Goal: Information Seeking & Learning: Learn about a topic

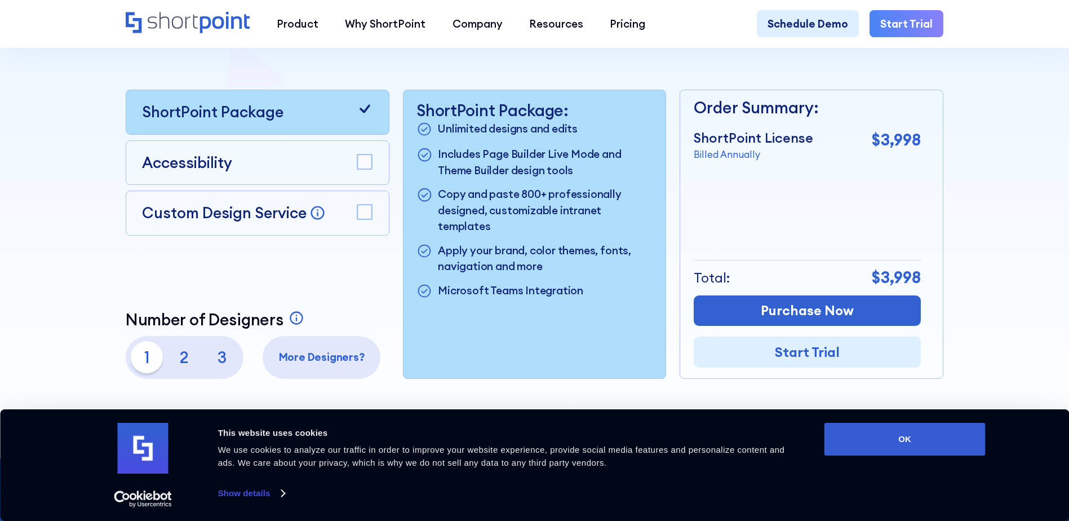
scroll to position [338, 0]
click at [909, 275] on p "$3,998" at bounding box center [896, 278] width 49 height 24
click at [785, 270] on div "Total: $3,998" at bounding box center [807, 278] width 227 height 36
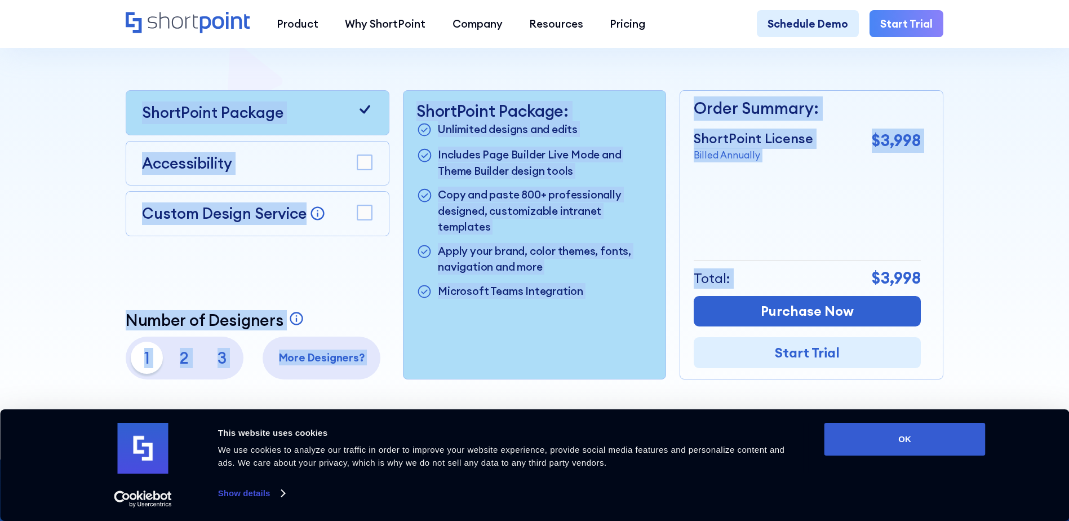
drag, startPoint x: 866, startPoint y: 280, endPoint x: 987, endPoint y: 271, distance: 121.6
click at [987, 271] on section "Pricing that makes sense ShortPoint pricing is aligned with your sites building…" at bounding box center [534, 73] width 1069 height 771
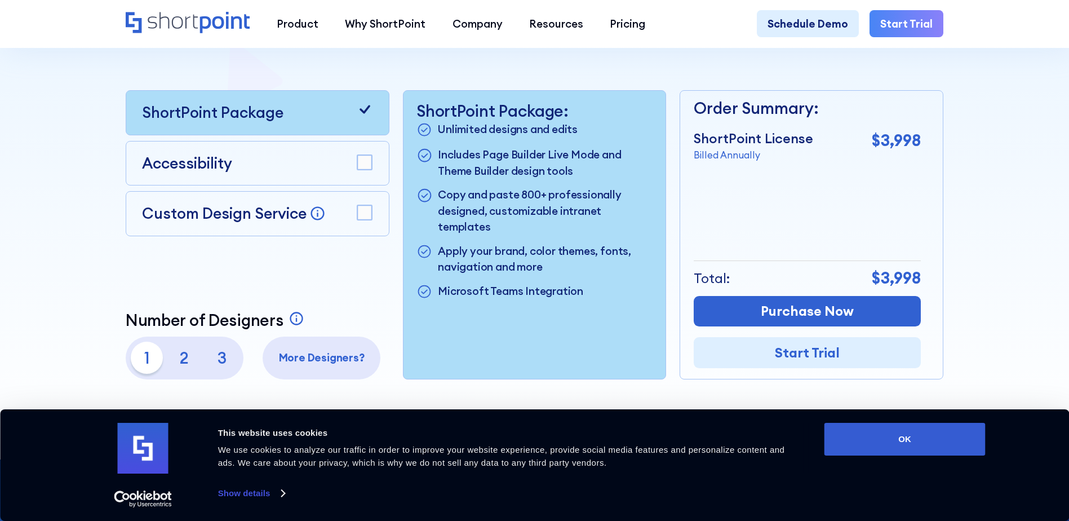
click at [987, 271] on div at bounding box center [535, 73] width 962 height 771
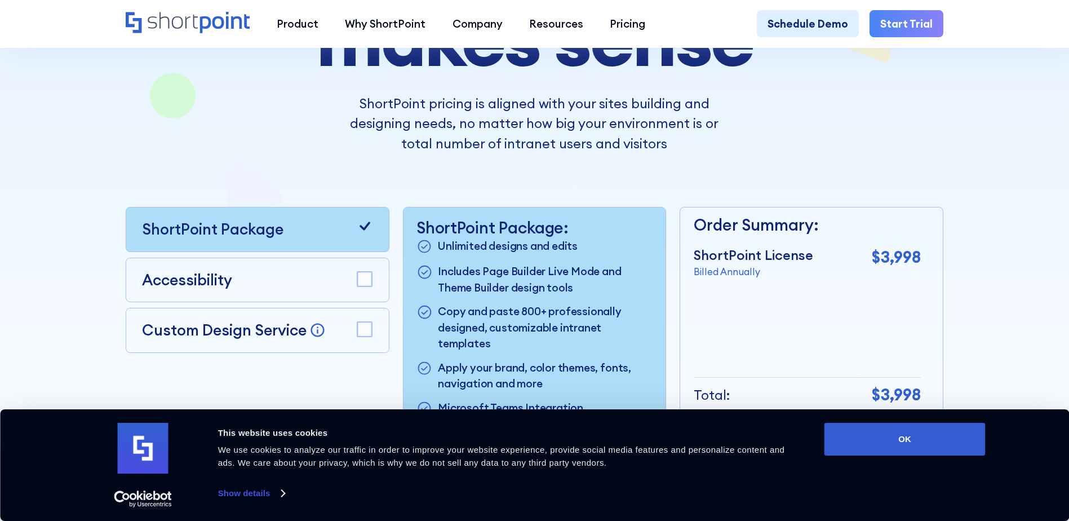
scroll to position [282, 0]
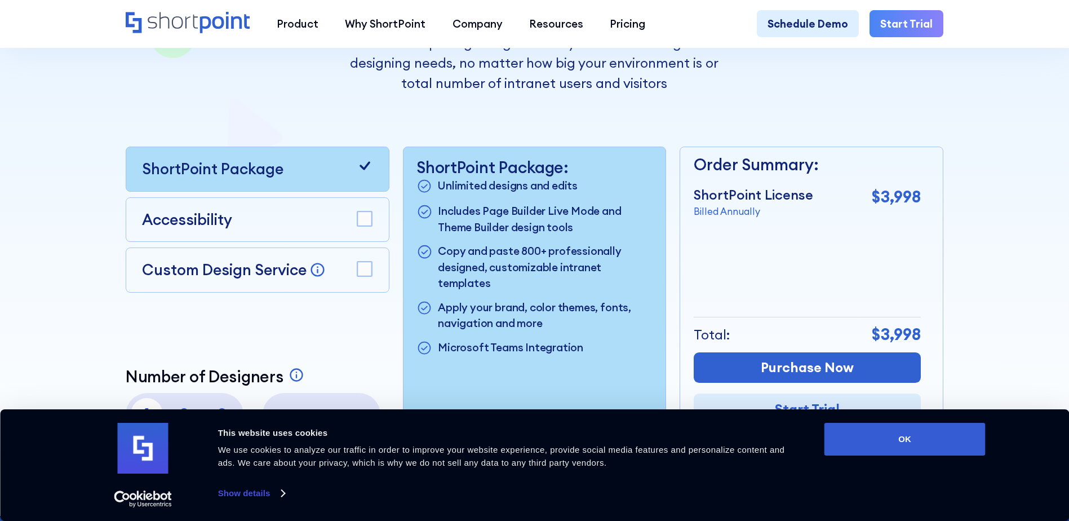
click at [729, 217] on p "Billed Annually" at bounding box center [754, 212] width 120 height 14
drag, startPoint x: 729, startPoint y: 217, endPoint x: 732, endPoint y: 237, distance: 20.6
click at [732, 237] on div "Order Summary: ShortPoint License Billed Annually $3,998 + Custom Design Servic…" at bounding box center [807, 290] width 227 height 287
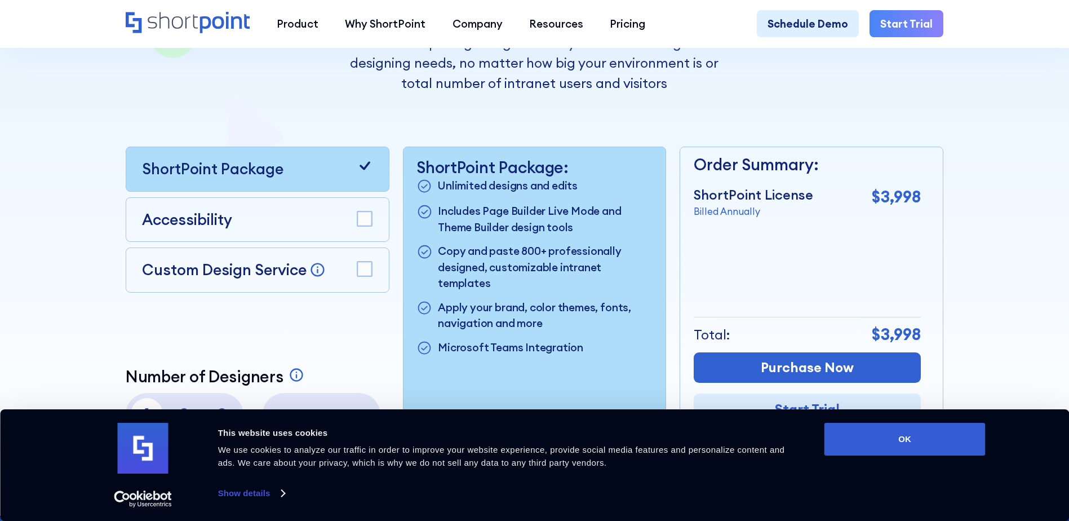
click at [326, 216] on div "Accessibility" at bounding box center [257, 220] width 231 height 23
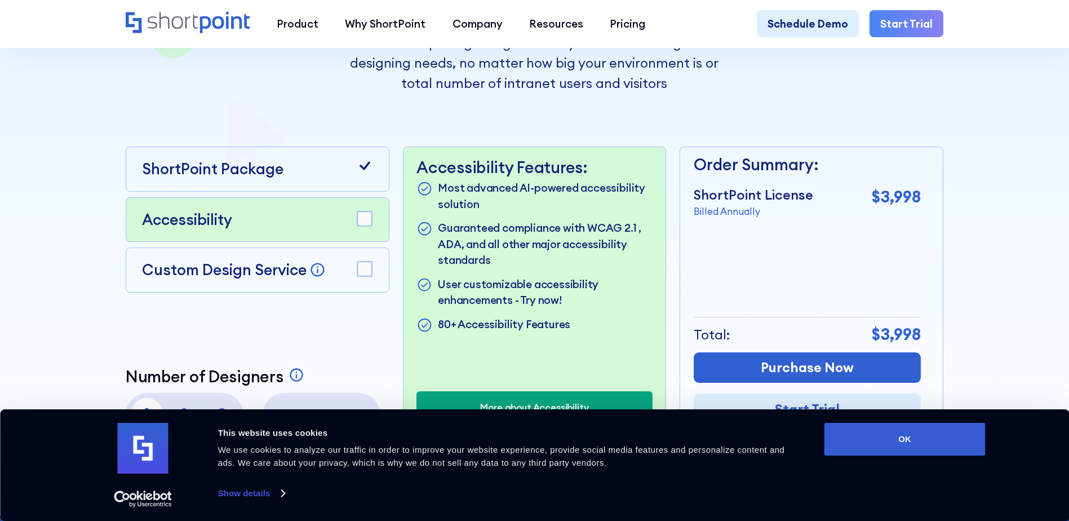
click at [375, 229] on div "Accessibility" at bounding box center [258, 219] width 264 height 45
